Goal: Information Seeking & Learning: Learn about a topic

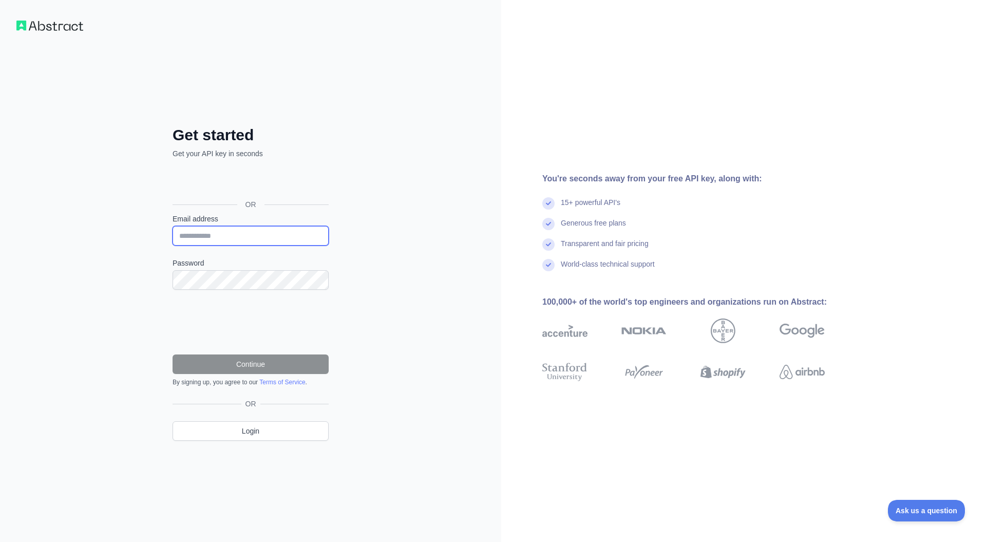
click at [228, 236] on input "Email address" at bounding box center [250, 236] width 156 height 20
type input "**********"
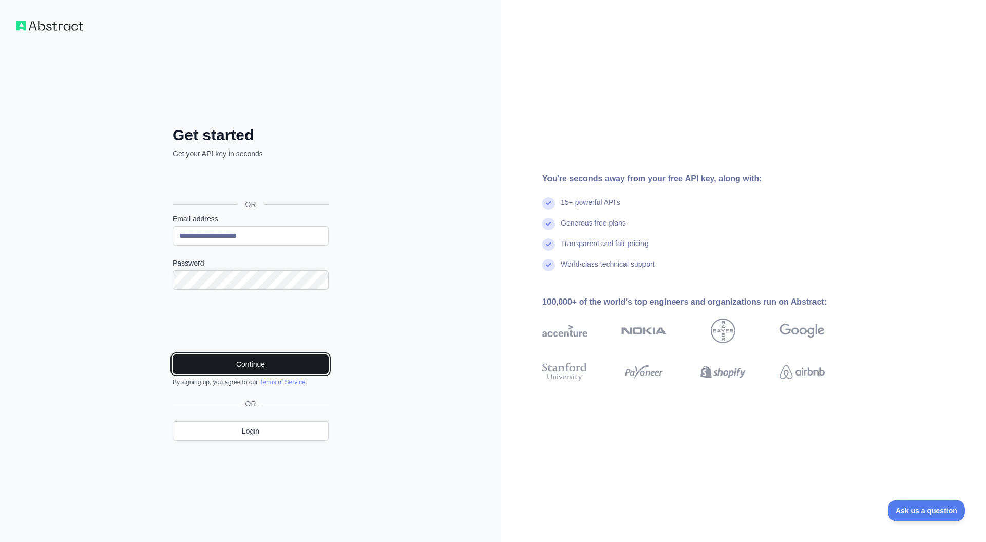
click at [247, 364] on button "Continue" at bounding box center [250, 364] width 156 height 20
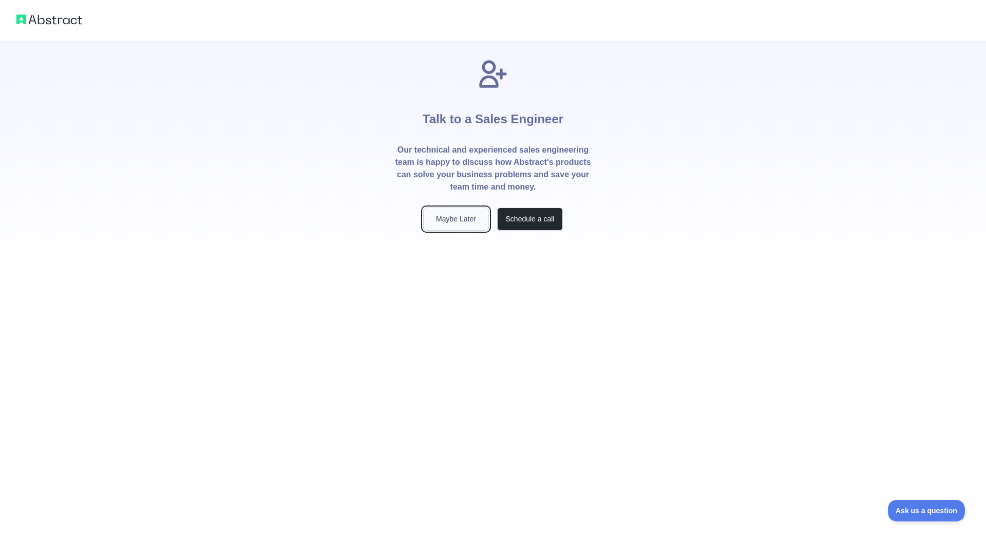
click at [464, 220] on button "Maybe Later" at bounding box center [456, 218] width 66 height 23
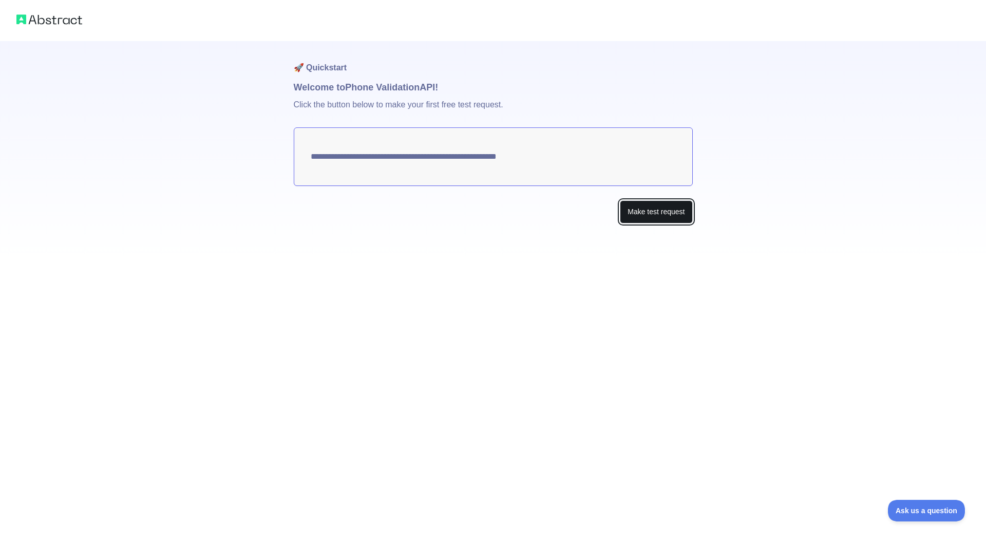
click at [674, 217] on button "Make test request" at bounding box center [656, 211] width 72 height 23
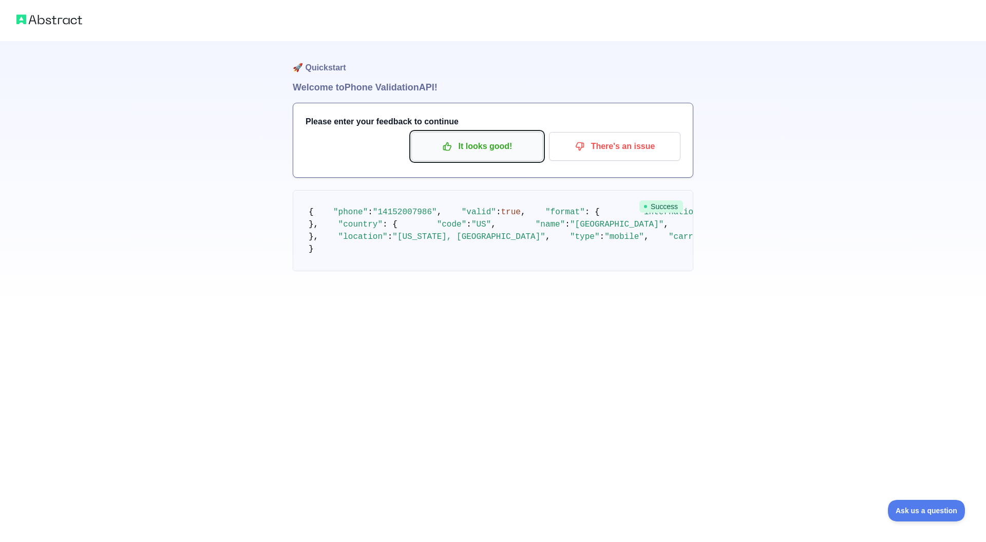
click at [464, 151] on p "It looks good!" at bounding box center [477, 146] width 116 height 17
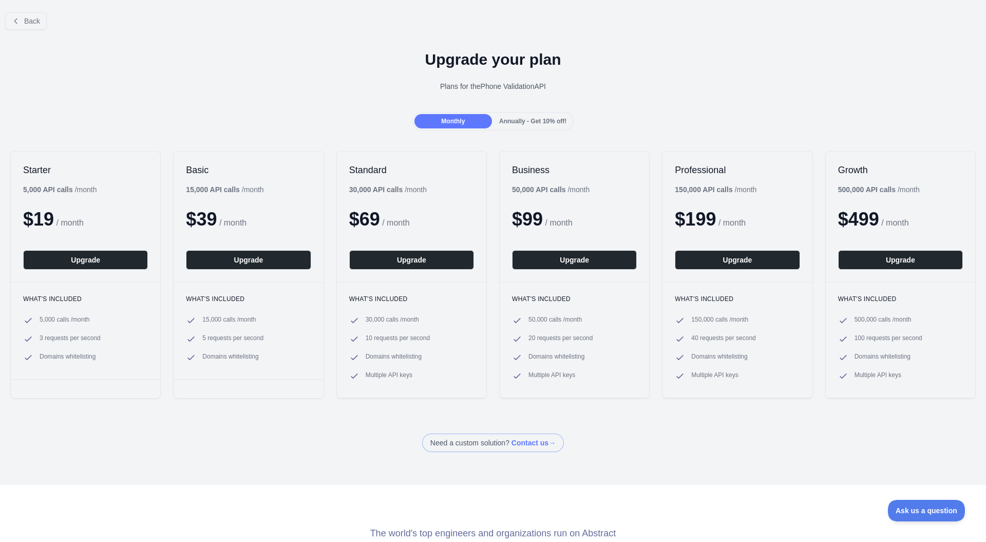
click at [38, 38] on div "Upgrade your plan Plans for the Phone Validation API" at bounding box center [493, 75] width 986 height 74
click at [38, 23] on span "Back" at bounding box center [32, 21] width 16 height 8
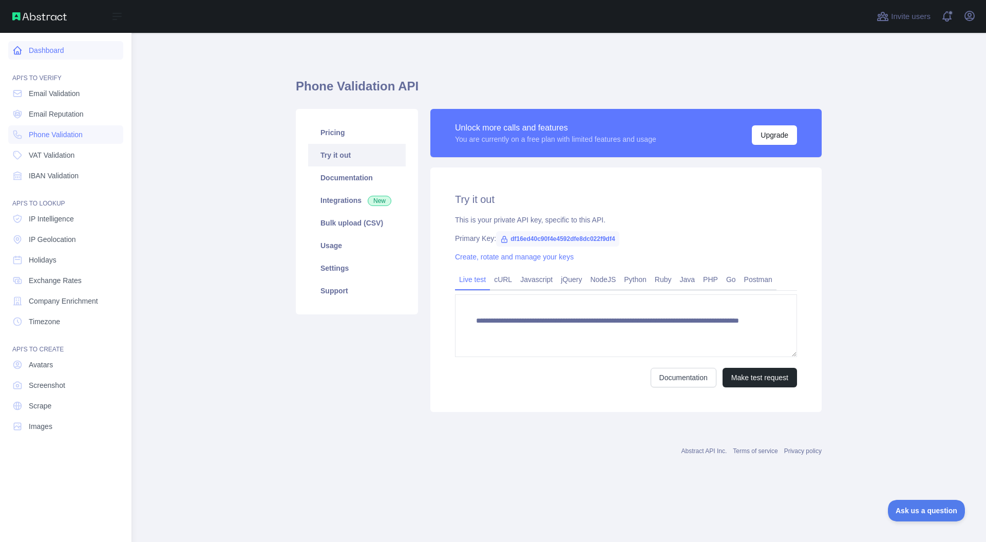
click at [48, 50] on link "Dashboard" at bounding box center [65, 50] width 115 height 18
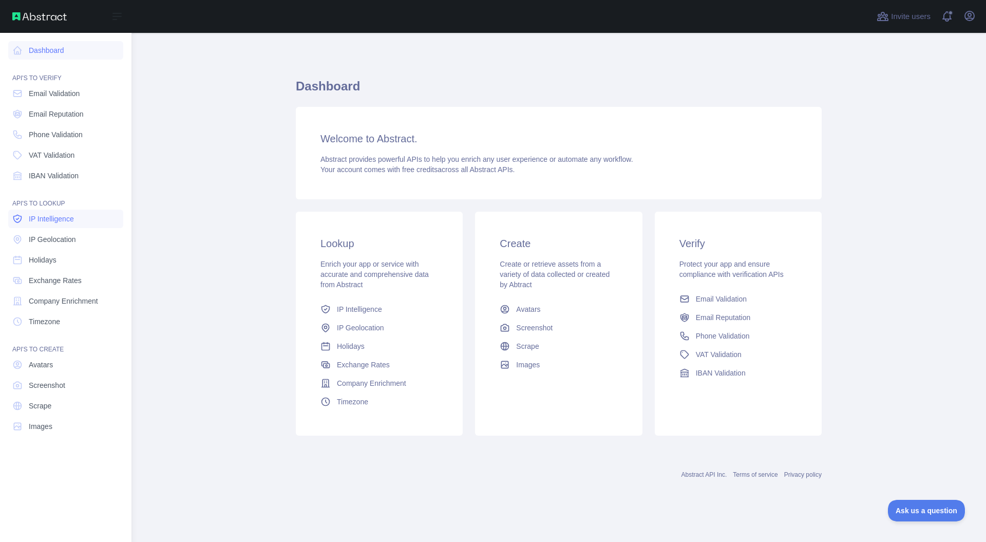
click at [62, 218] on span "IP Intelligence" at bounding box center [51, 219] width 45 height 10
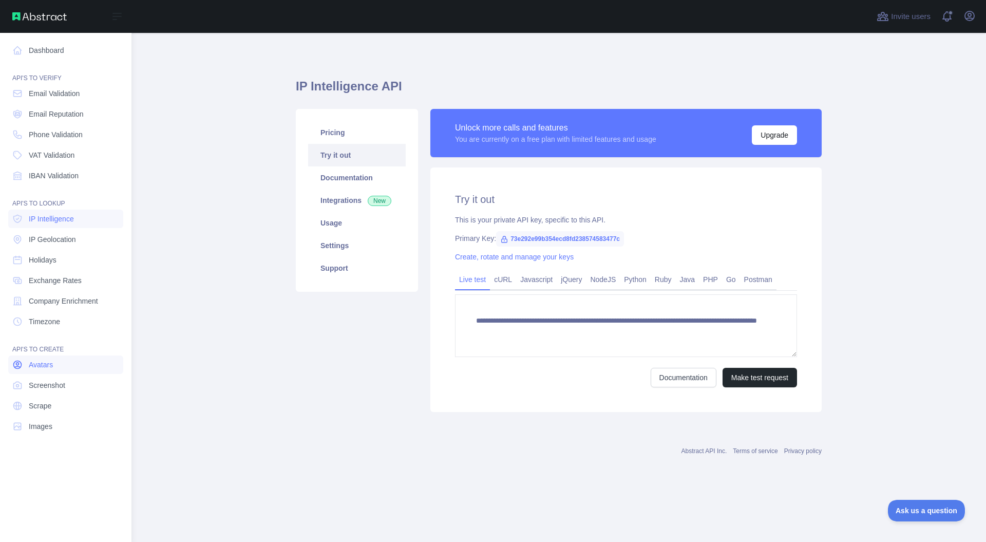
click at [61, 367] on link "Avatars" at bounding box center [65, 364] width 115 height 18
click at [59, 377] on link "Screenshot" at bounding box center [65, 385] width 115 height 18
click at [51, 403] on span "Scrape" at bounding box center [40, 405] width 23 height 10
click at [51, 430] on span "Images" at bounding box center [41, 426] width 24 height 10
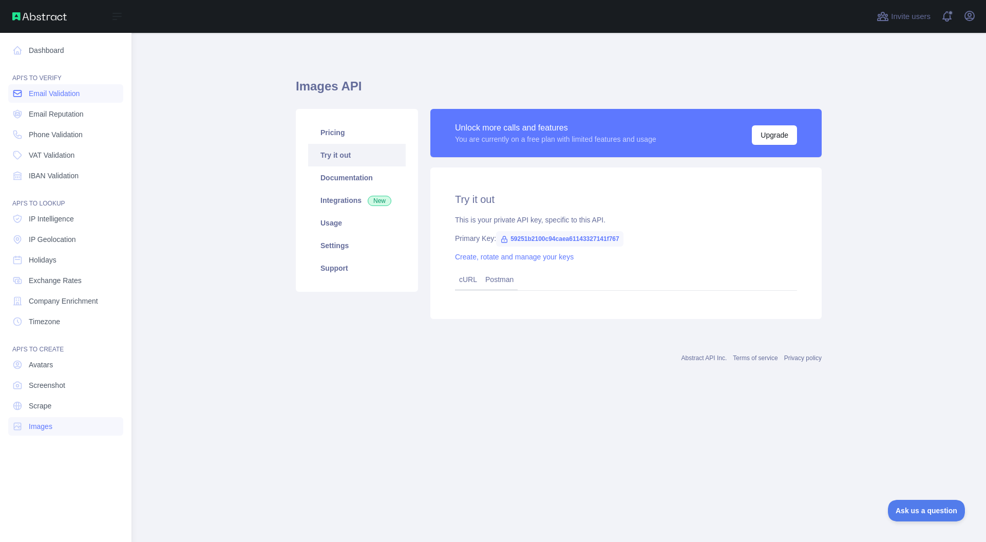
click at [52, 93] on span "Email Validation" at bounding box center [54, 93] width 51 height 10
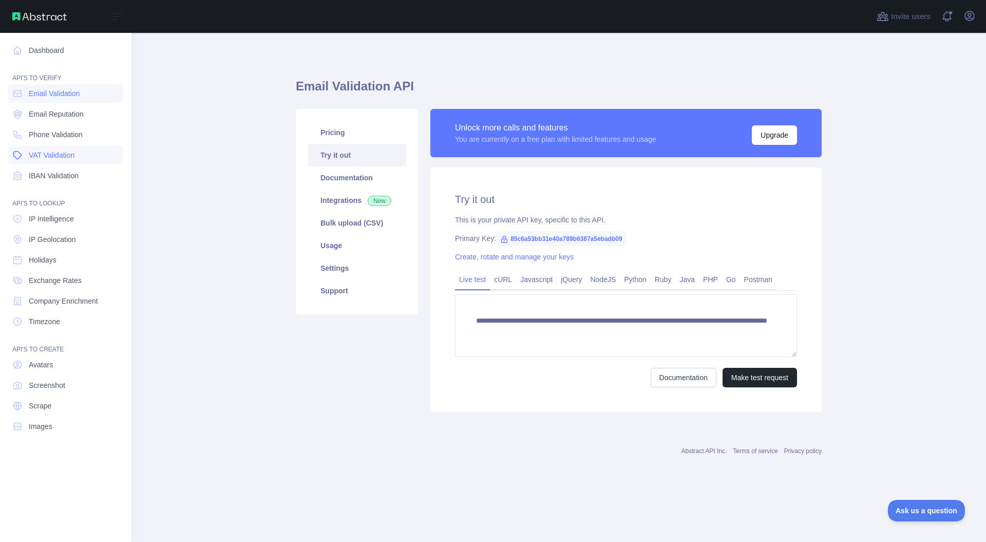
click at [51, 160] on link "VAT Validation" at bounding box center [65, 155] width 115 height 18
click at [38, 109] on span "Email Reputation" at bounding box center [56, 114] width 55 height 10
click at [44, 94] on span "Email Validation" at bounding box center [54, 93] width 51 height 10
click at [50, 134] on span "Phone Validation" at bounding box center [56, 134] width 54 height 10
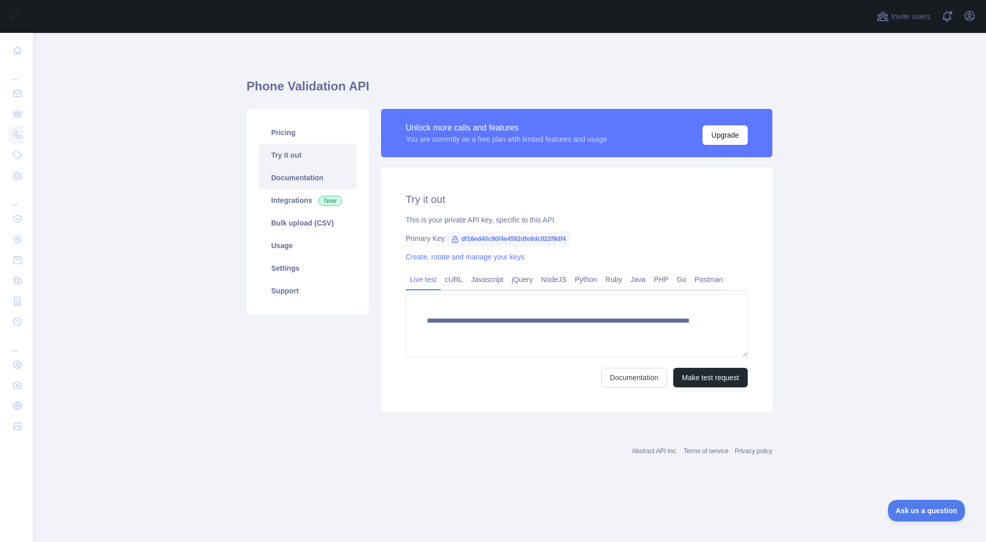
click at [278, 180] on link "Documentation" at bounding box center [308, 177] width 98 height 23
